Goal: Check status: Check status

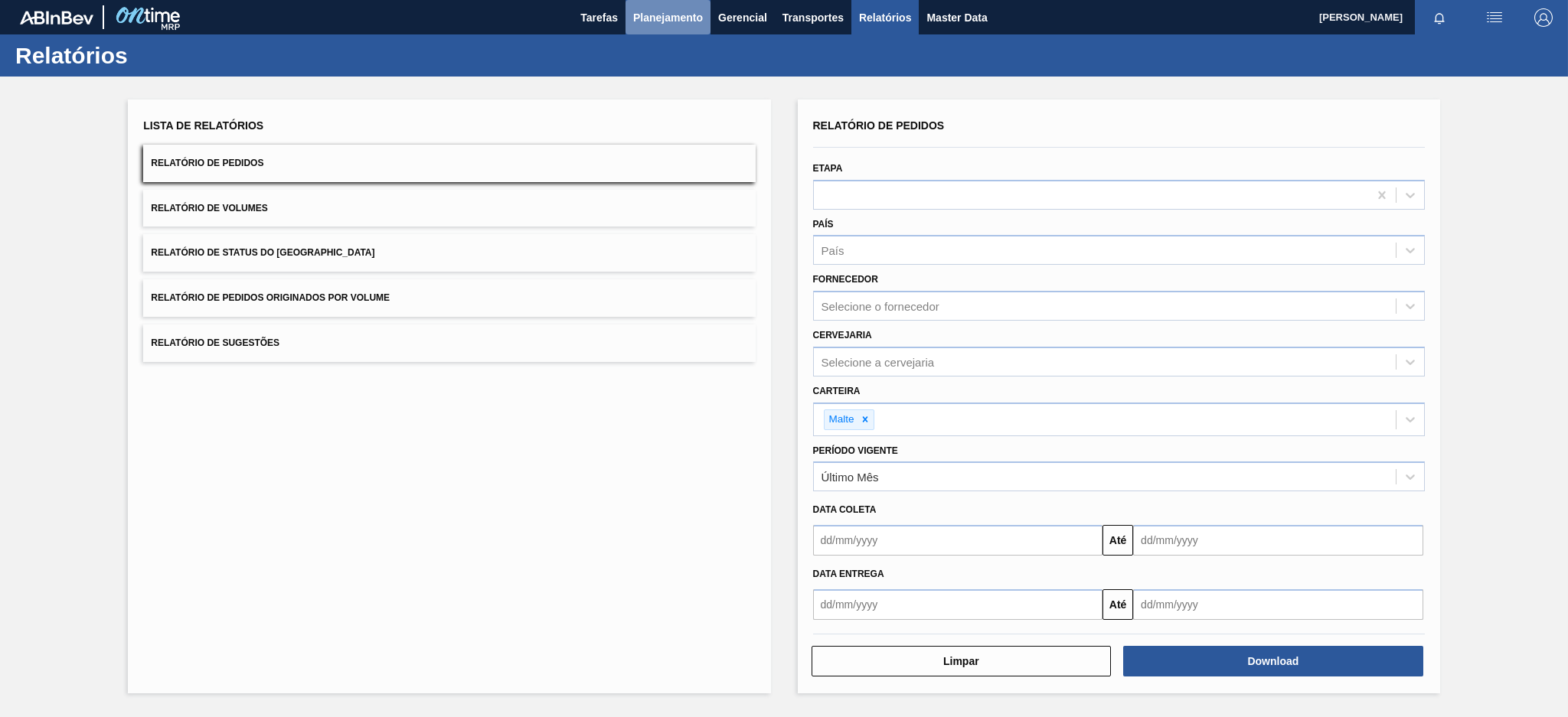
click at [660, 26] on button "Planejamento" at bounding box center [668, 17] width 85 height 35
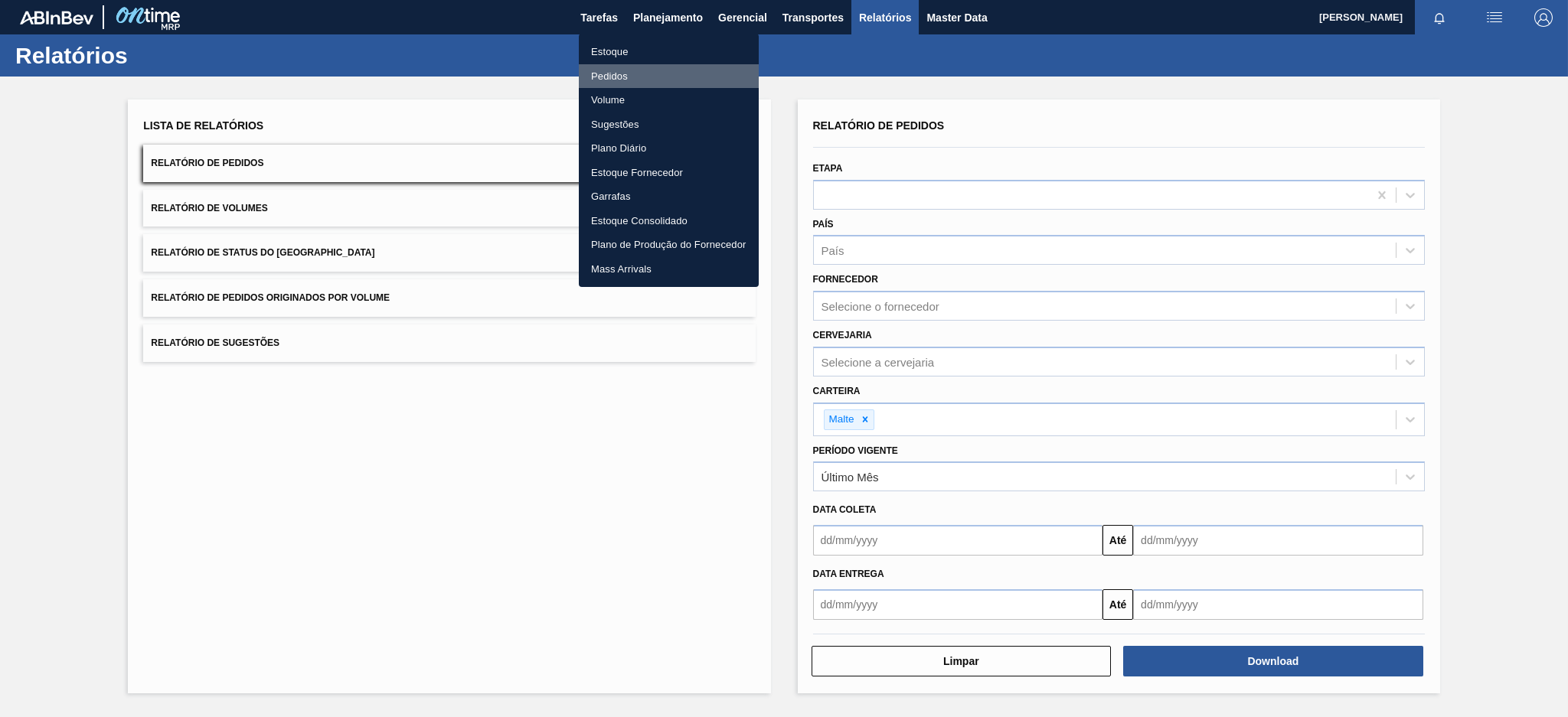
click at [625, 75] on li "Pedidos" at bounding box center [668, 76] width 180 height 24
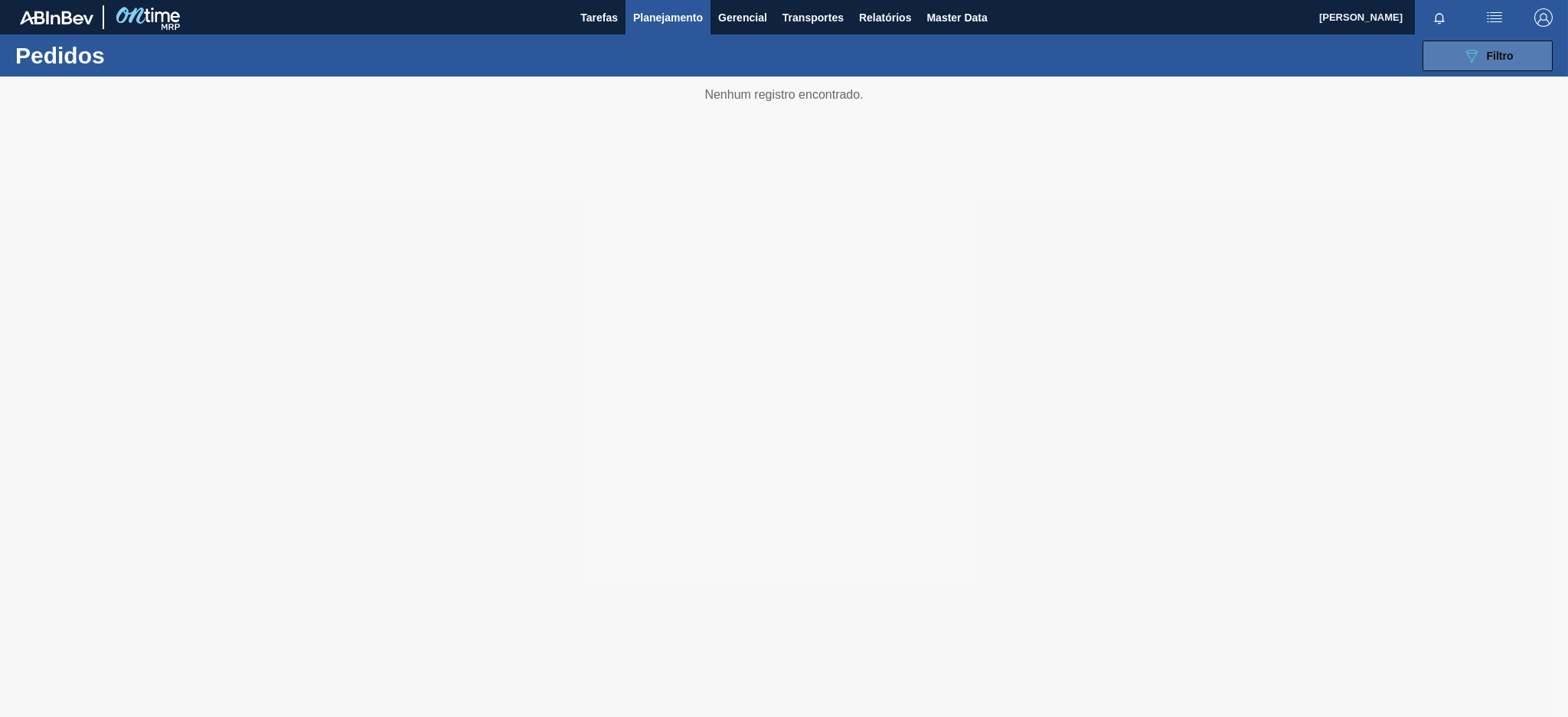
click at [1444, 66] on button "089F7B8B-B2A5-4AFE-B5C0-19BA573D28AC Filtro" at bounding box center [1488, 55] width 130 height 31
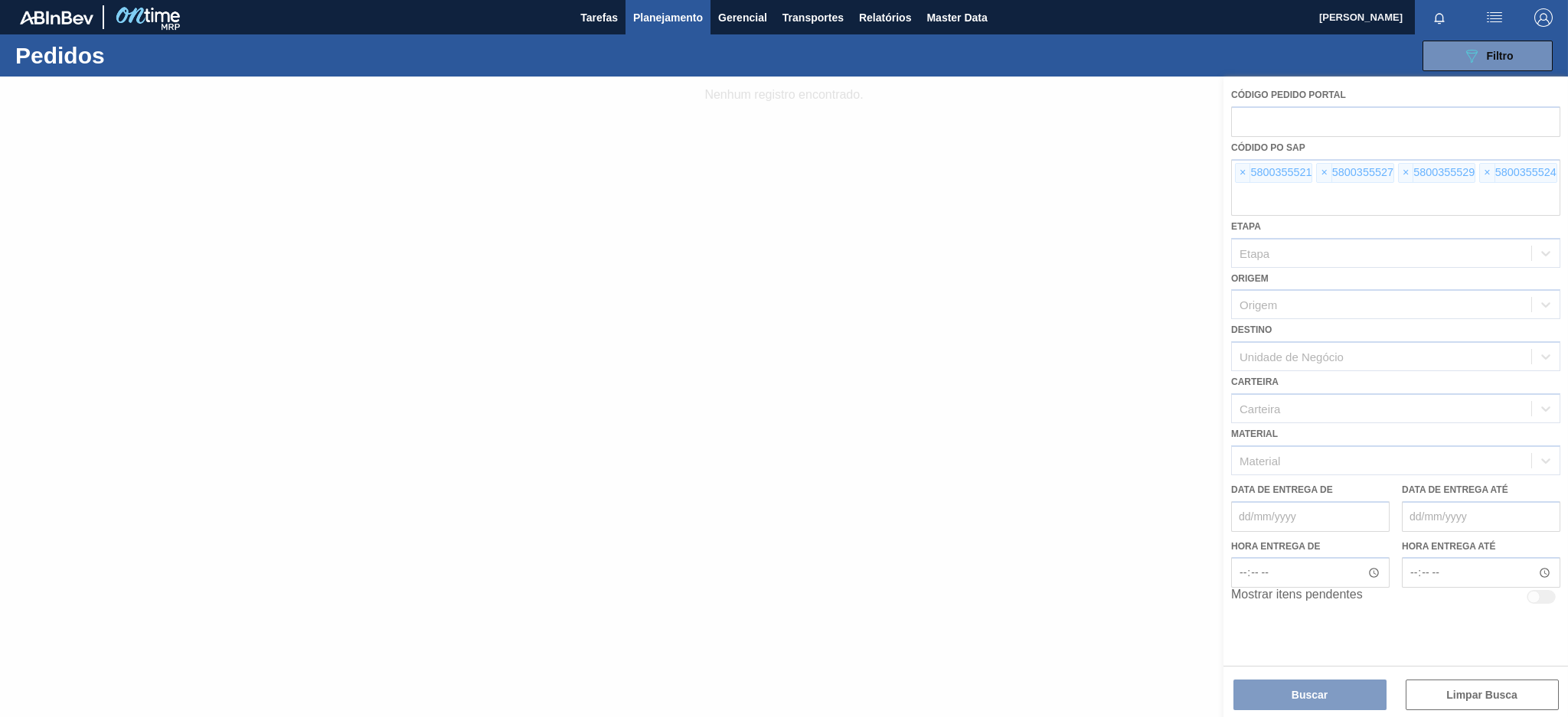
click at [1244, 175] on div at bounding box center [784, 397] width 1568 height 641
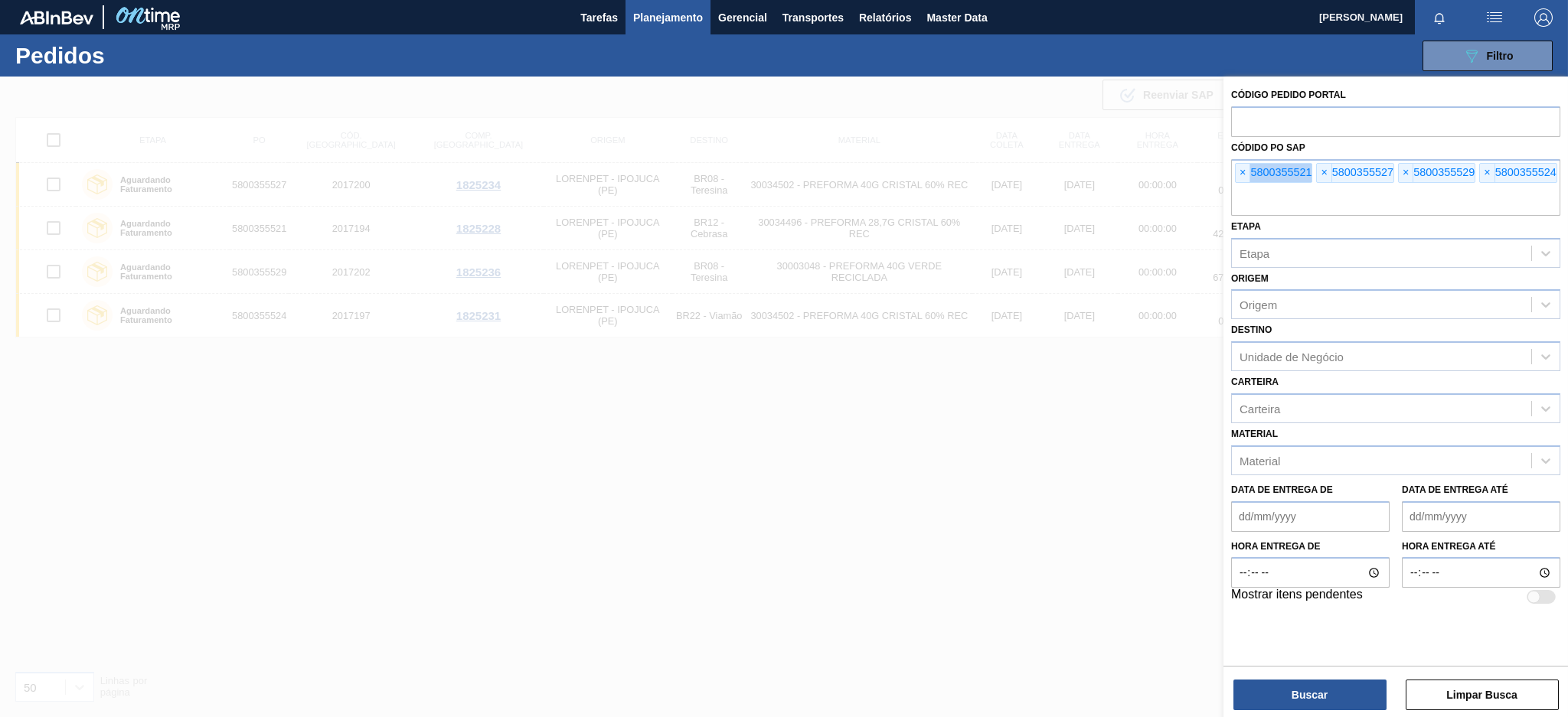
click at [1244, 175] on span "×" at bounding box center [1243, 173] width 14 height 19
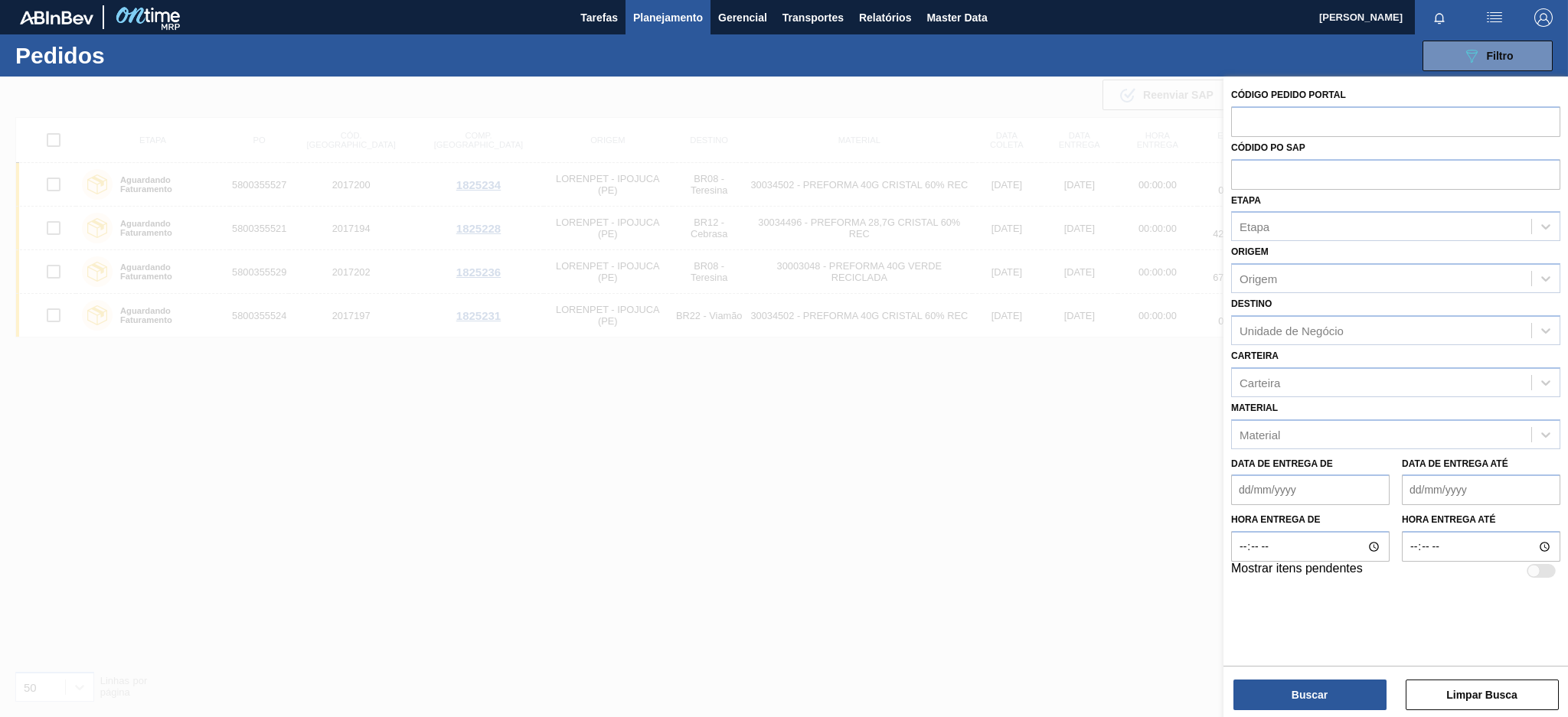
paste input "5800345843"
type input "5800345843"
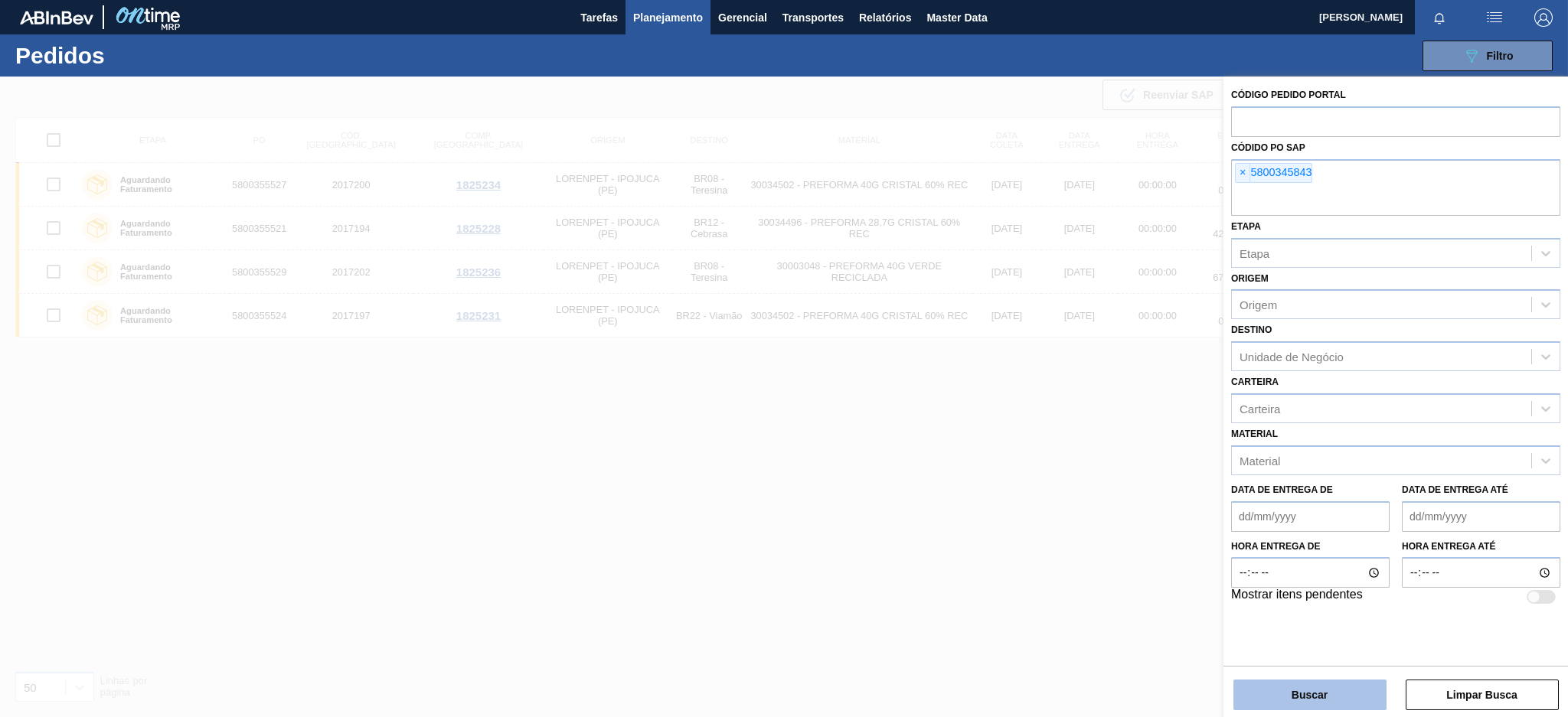
click at [1264, 696] on button "Buscar" at bounding box center [1309, 694] width 153 height 31
